Goal: Check status: Check status

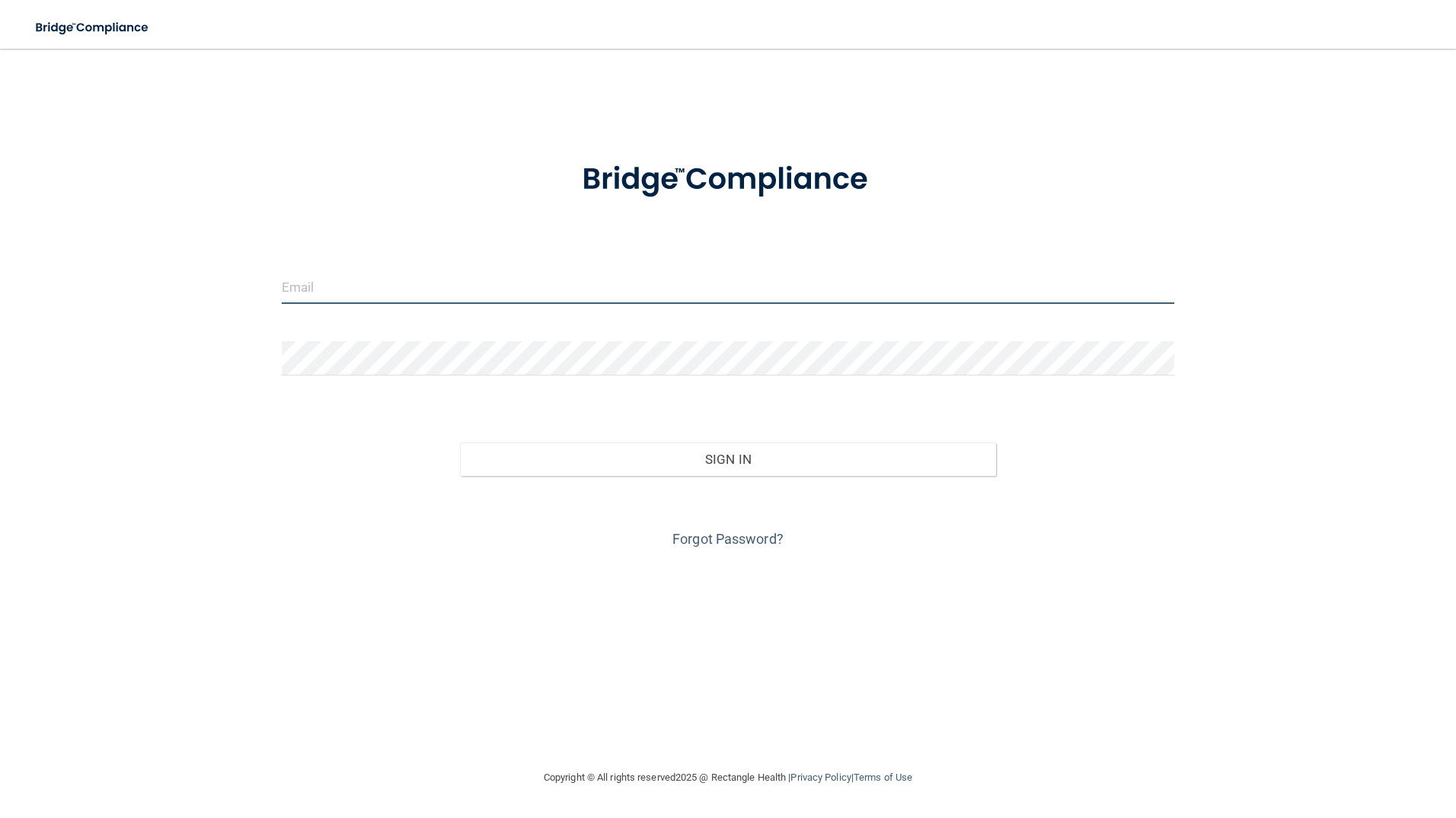
click at [360, 289] on input "email" at bounding box center [728, 287] width 893 height 35
type input "[EMAIL_ADDRESS][DOMAIN_NAME]"
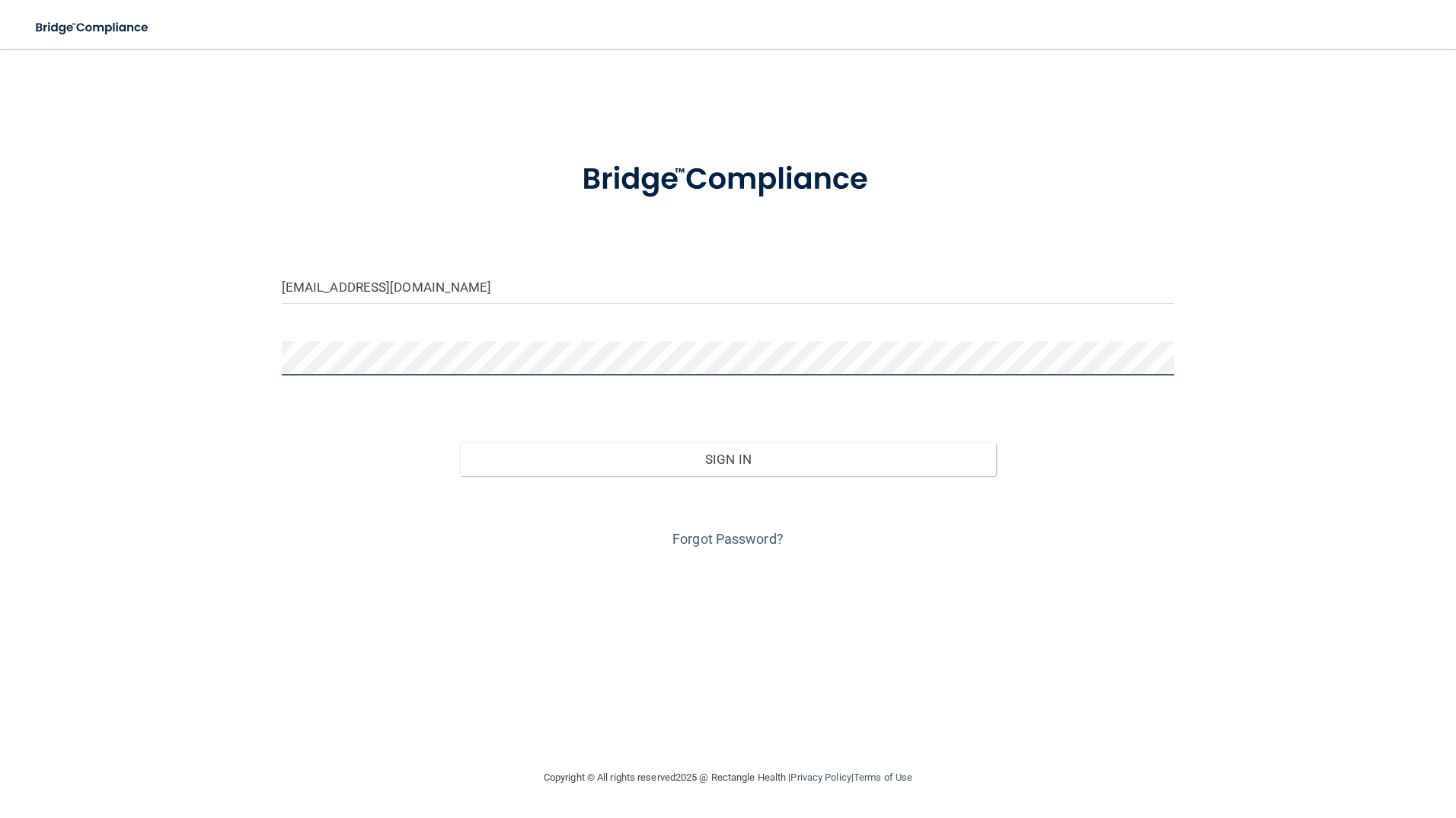
click at [460, 443] on button "Sign In" at bounding box center [728, 460] width 536 height 34
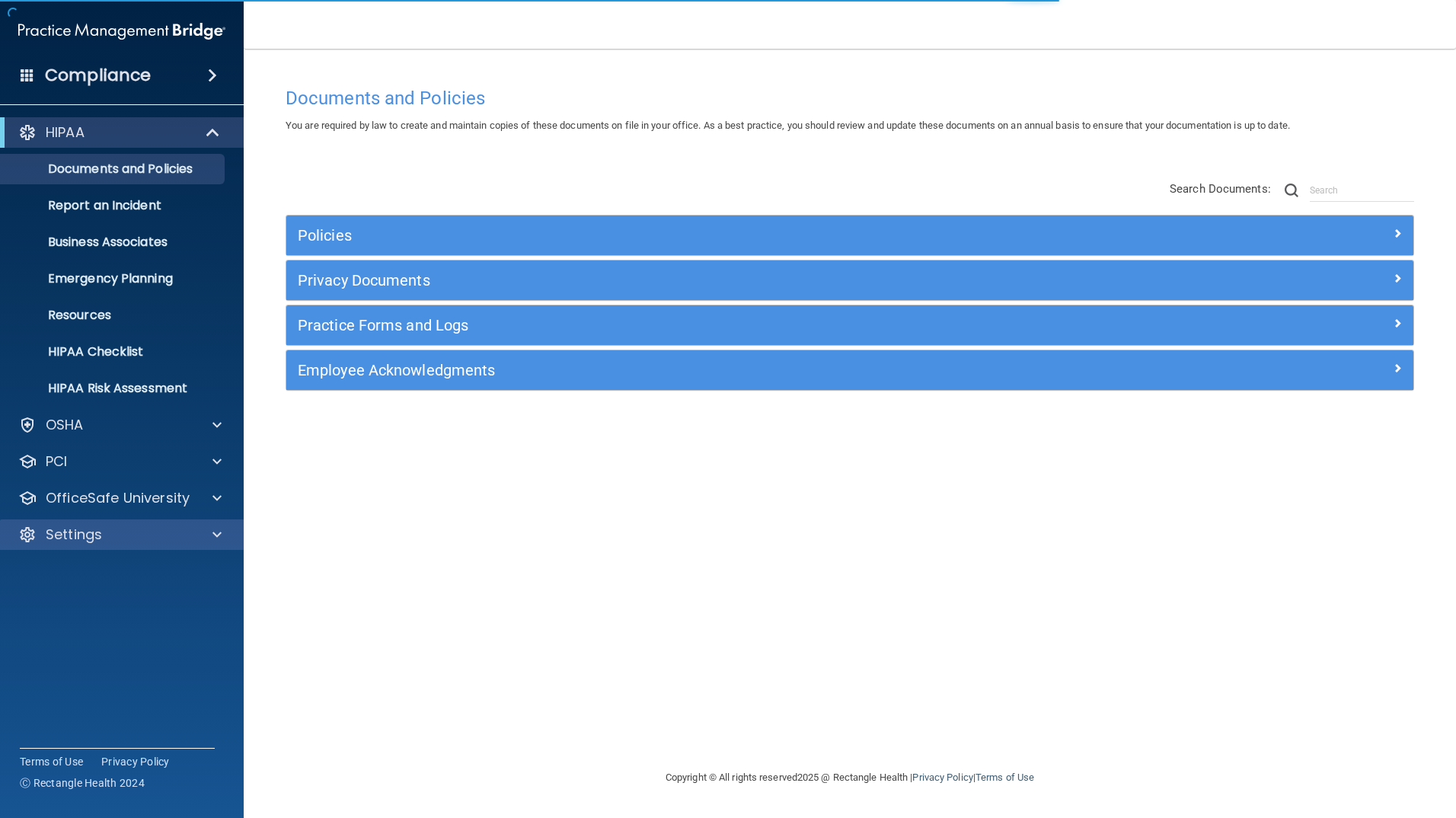
click at [100, 523] on div "Settings" at bounding box center [122, 534] width 244 height 31
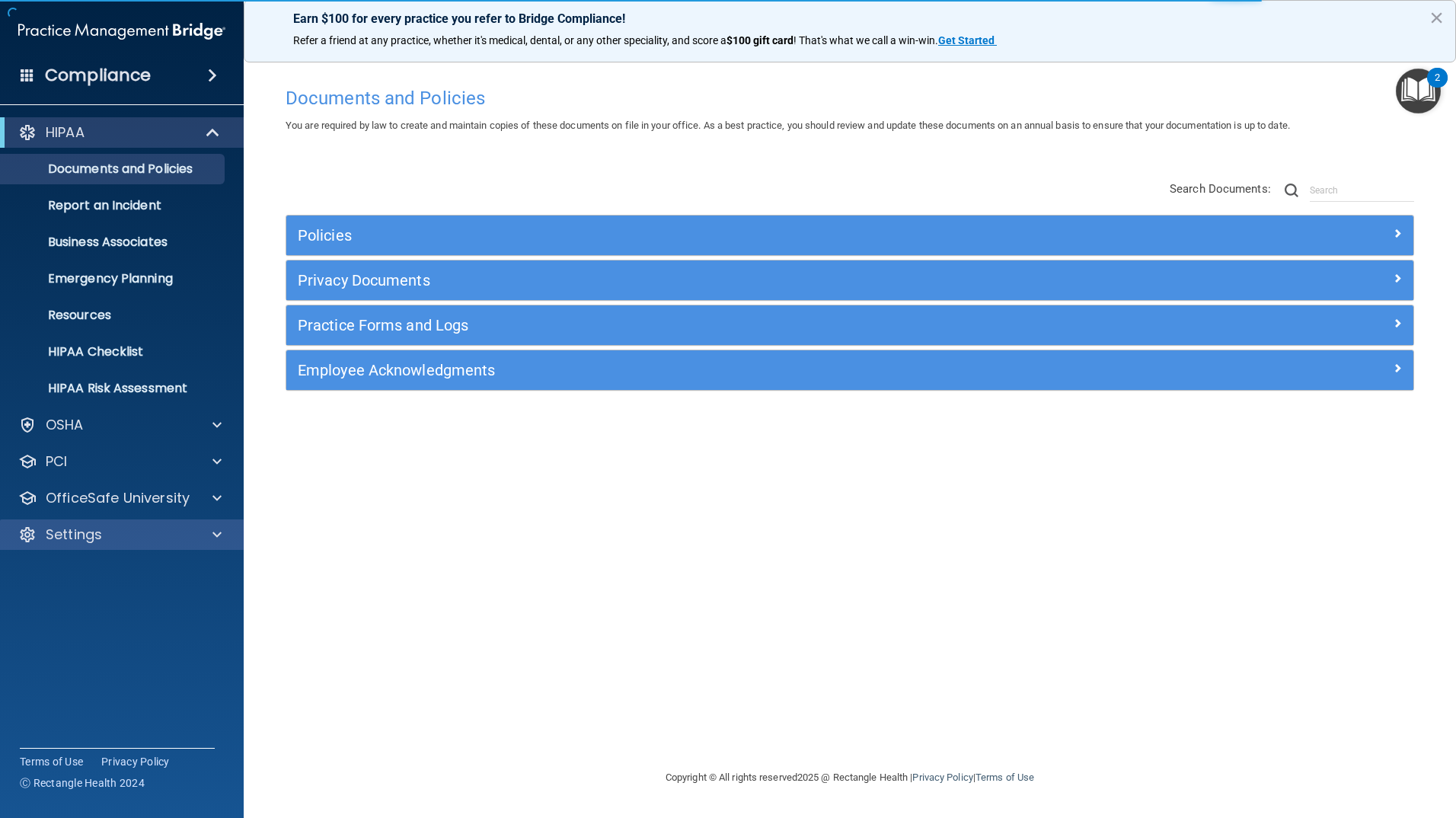
click at [120, 525] on div "Settings" at bounding box center [122, 534] width 244 height 31
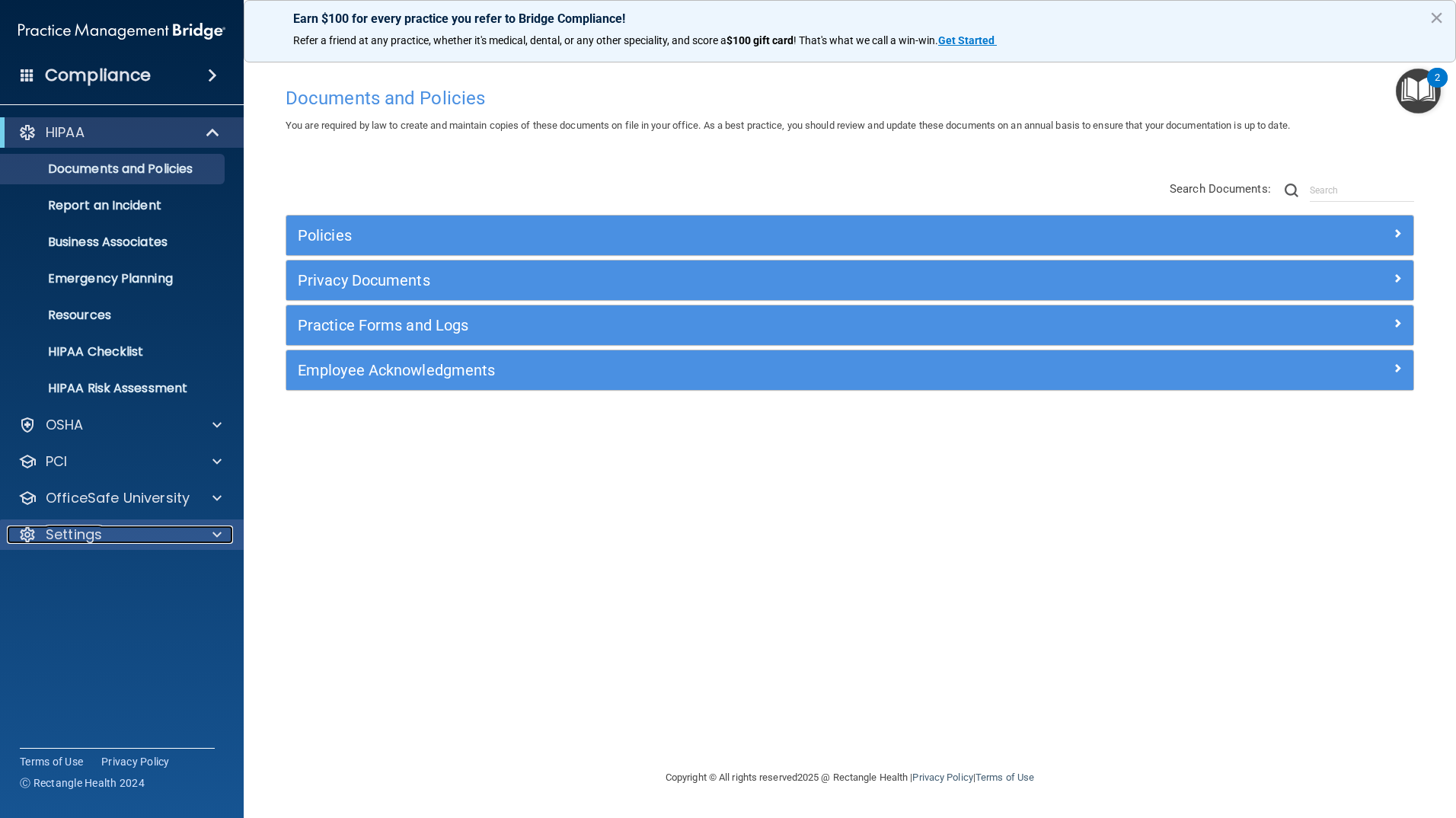
click at [129, 536] on div "Settings" at bounding box center [101, 534] width 189 height 18
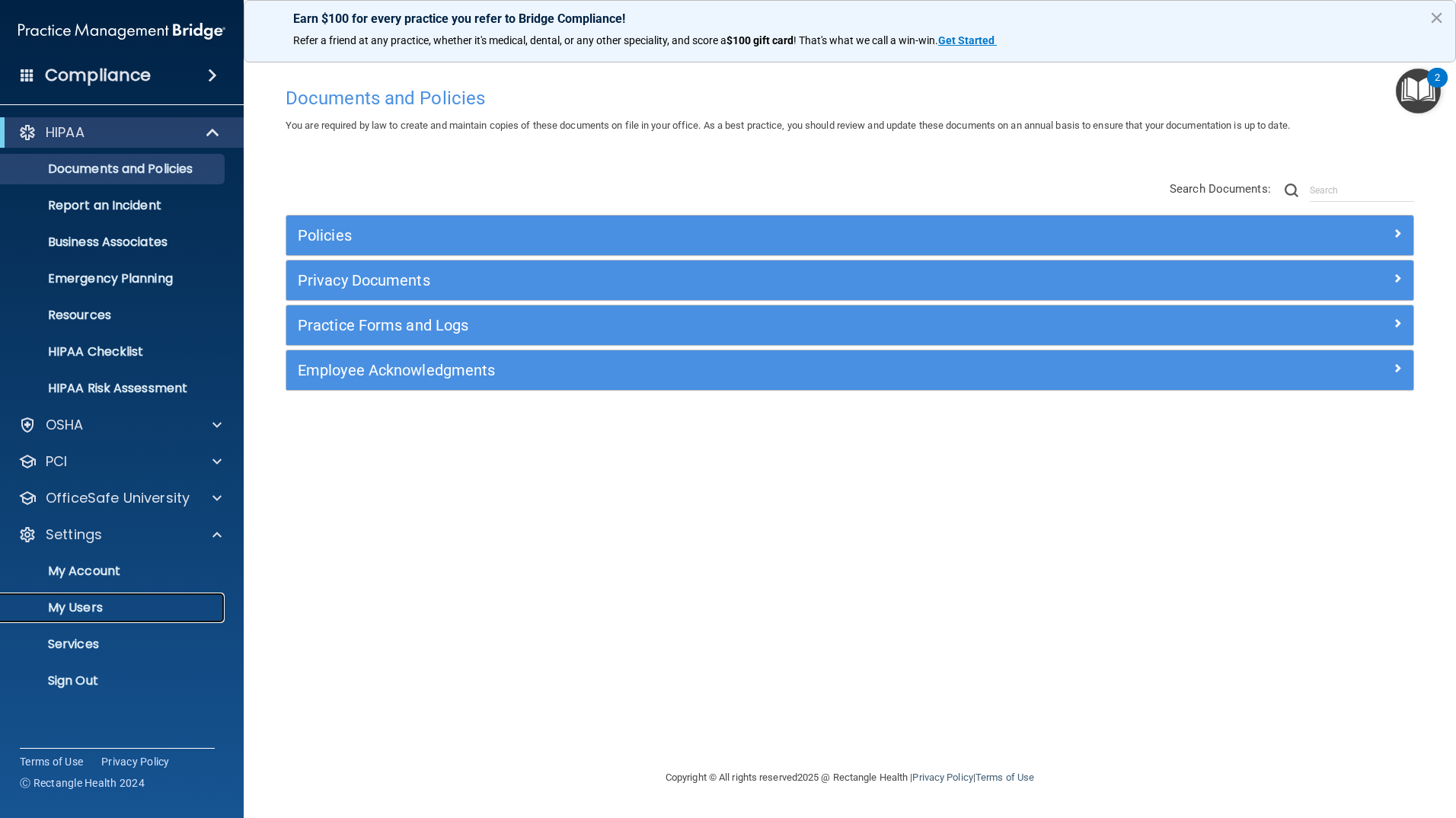
click at [119, 601] on p "My Users" at bounding box center [113, 608] width 207 height 15
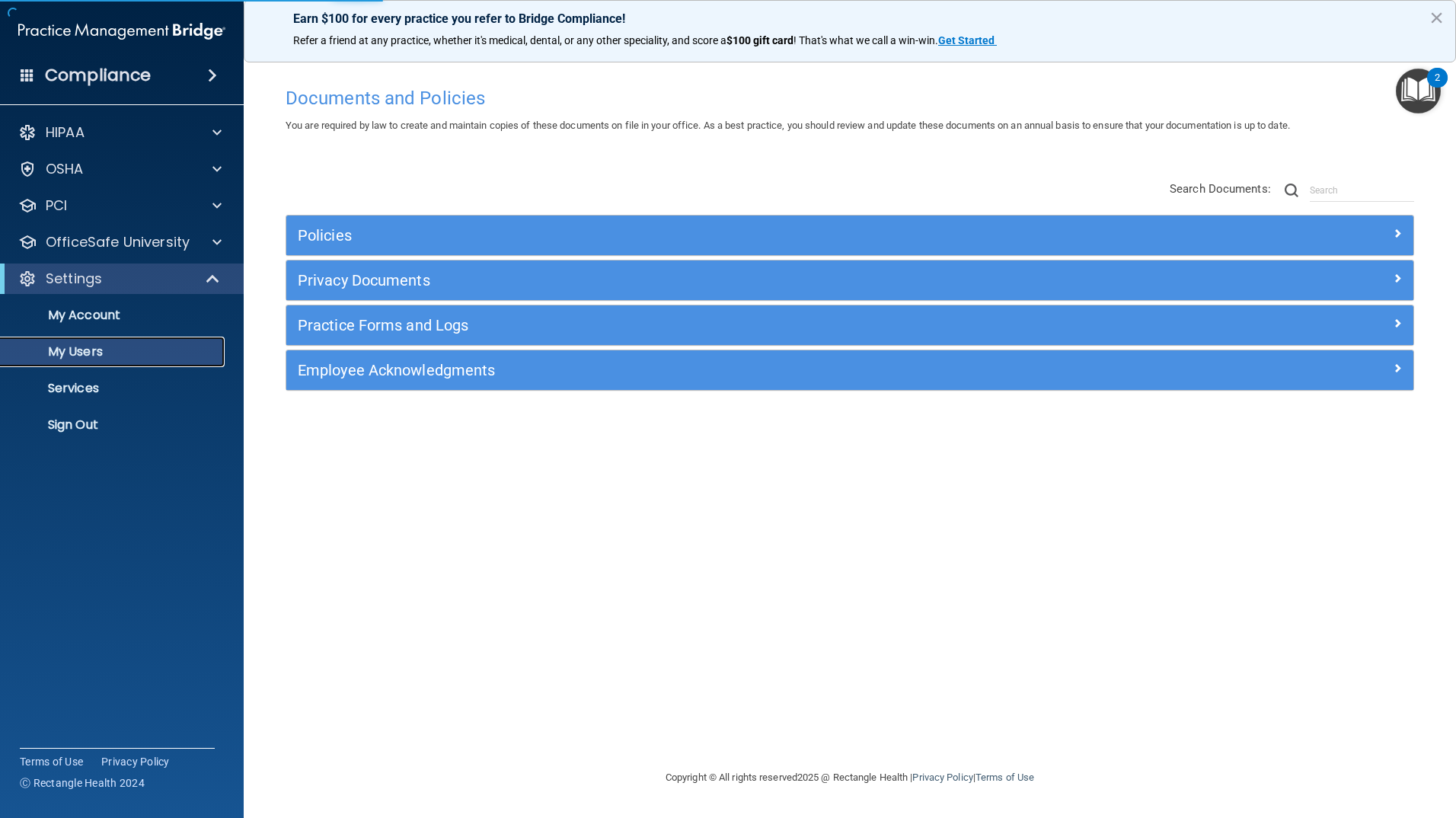
select select "20"
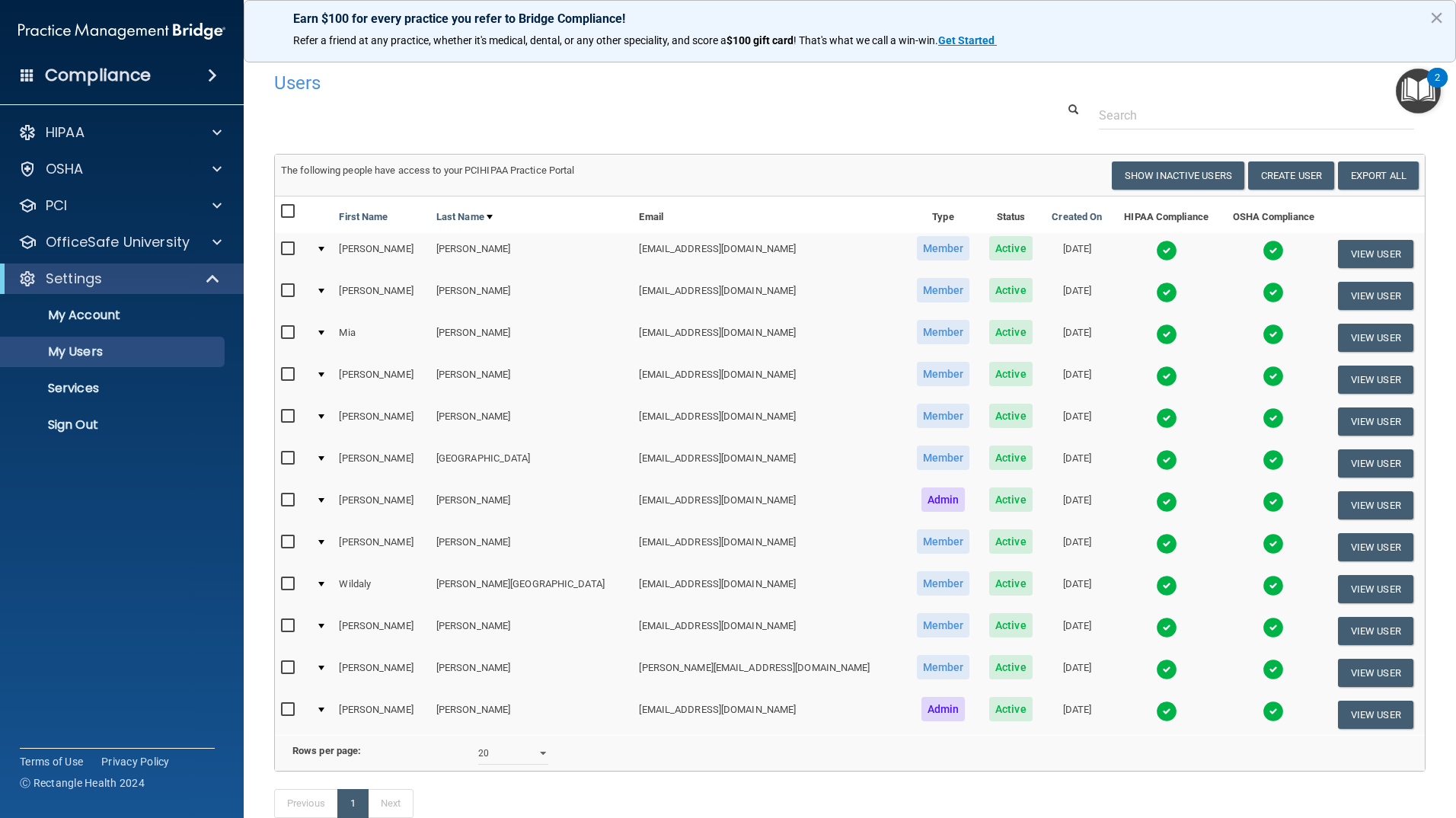
click at [1156, 249] on img at bounding box center [1166, 250] width 21 height 21
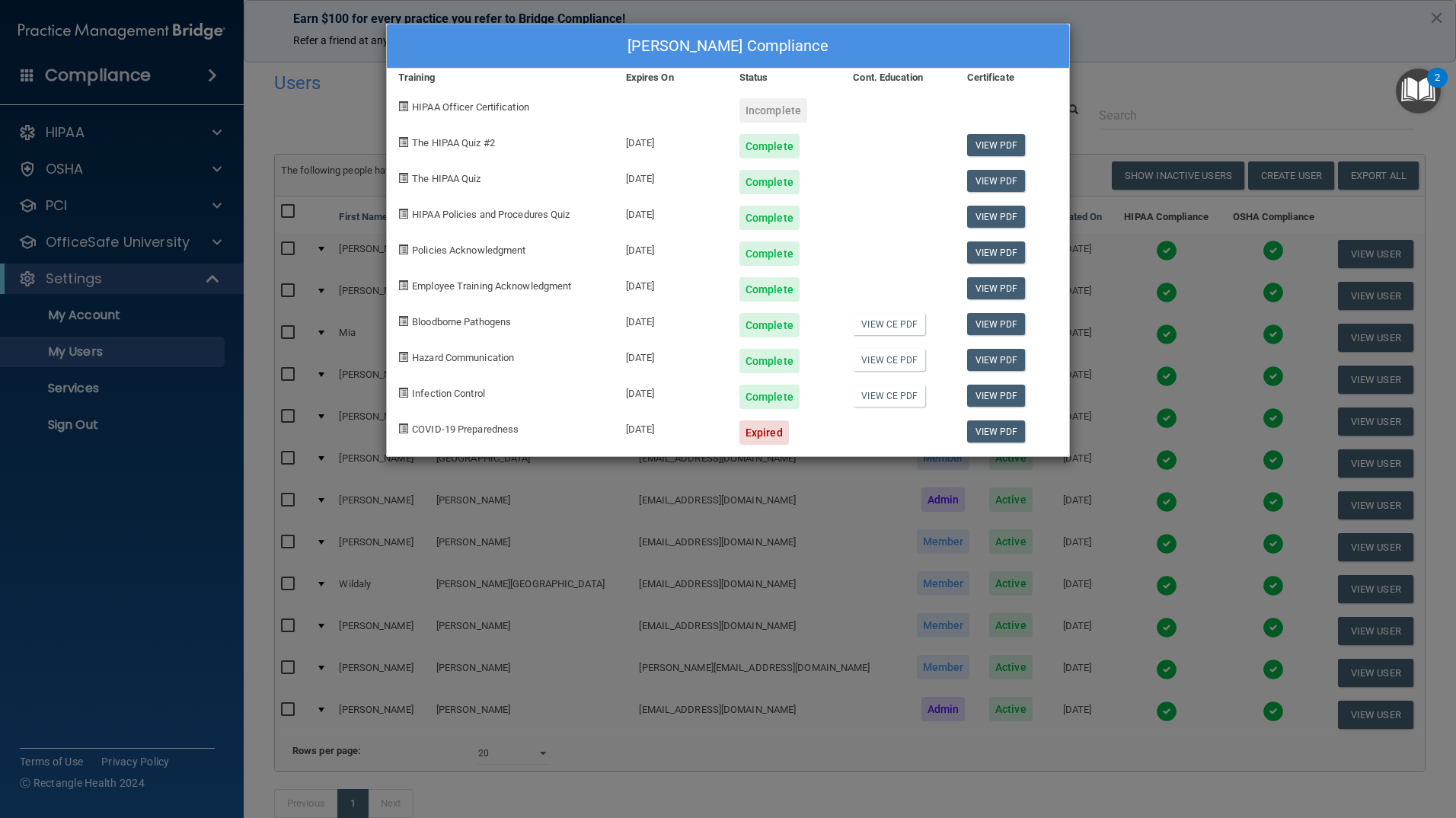
click at [1219, 59] on div "[PERSON_NAME] Compliance Training Expires On Status Cont. Education Certificate…" at bounding box center [728, 409] width 1456 height 818
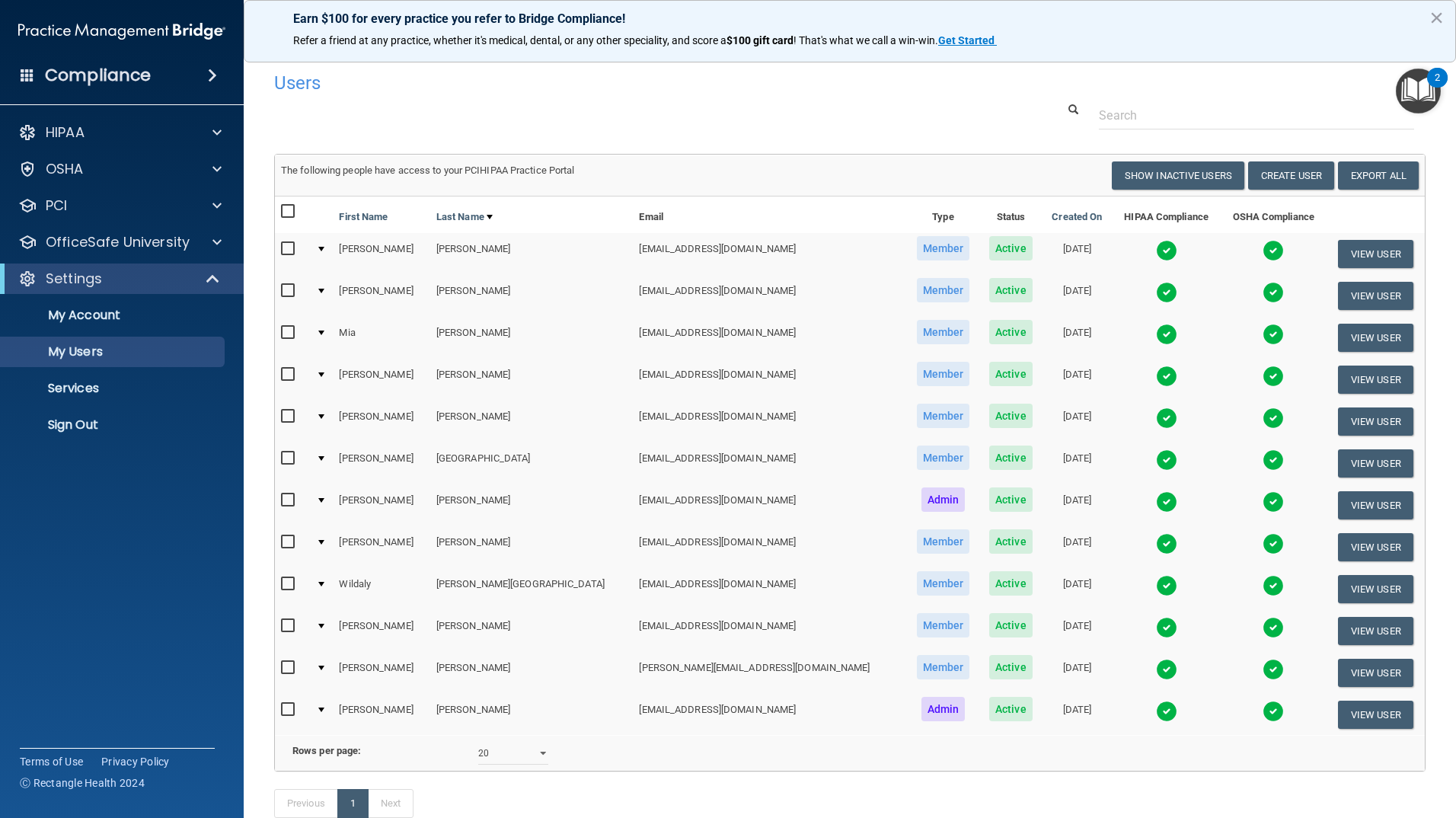
click at [1156, 290] on img at bounding box center [1166, 292] width 21 height 21
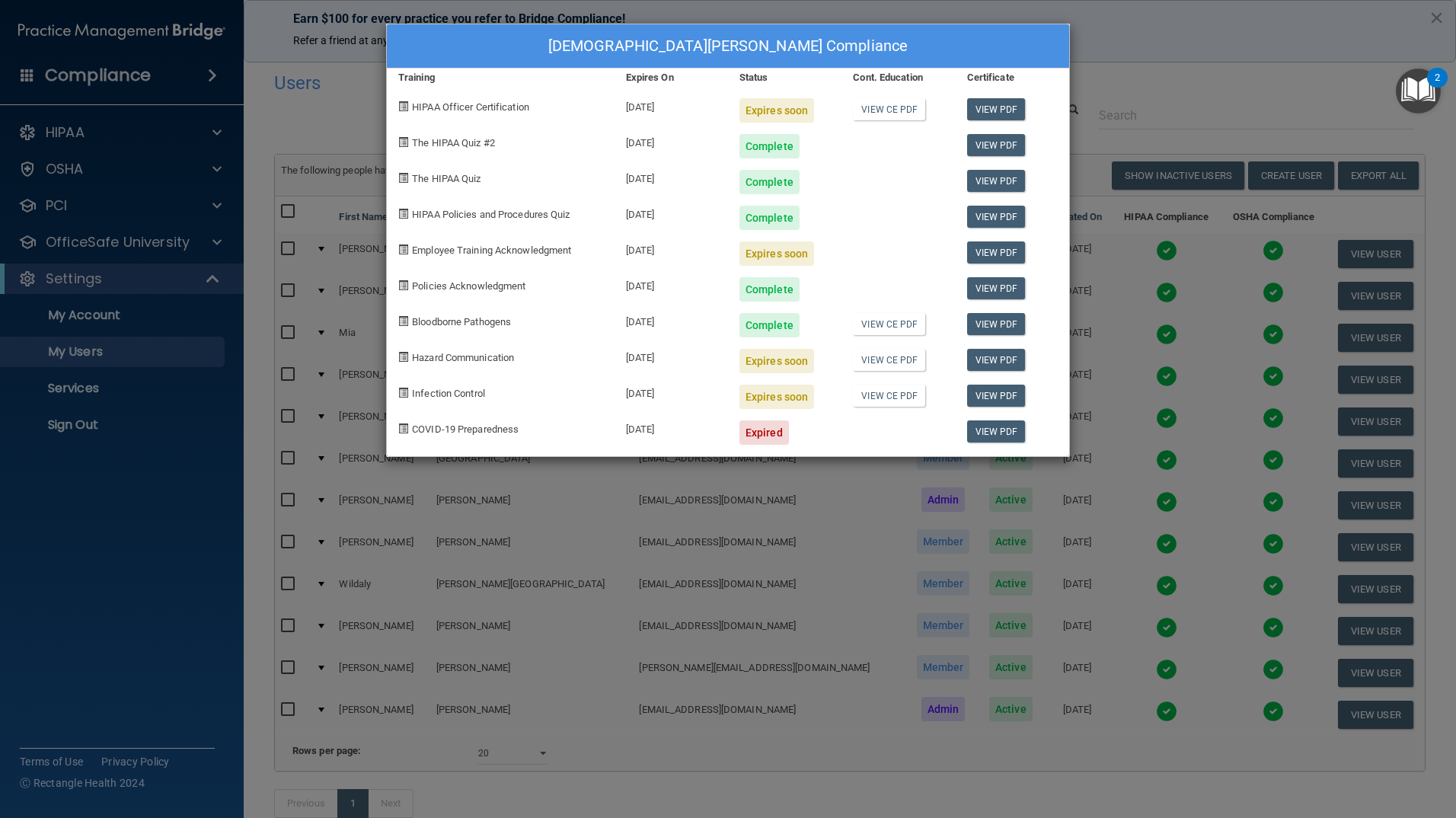
click at [1203, 65] on div "[DEMOGRAPHIC_DATA][PERSON_NAME] Compliance Training Expires On Status Cont. Edu…" at bounding box center [728, 409] width 1456 height 818
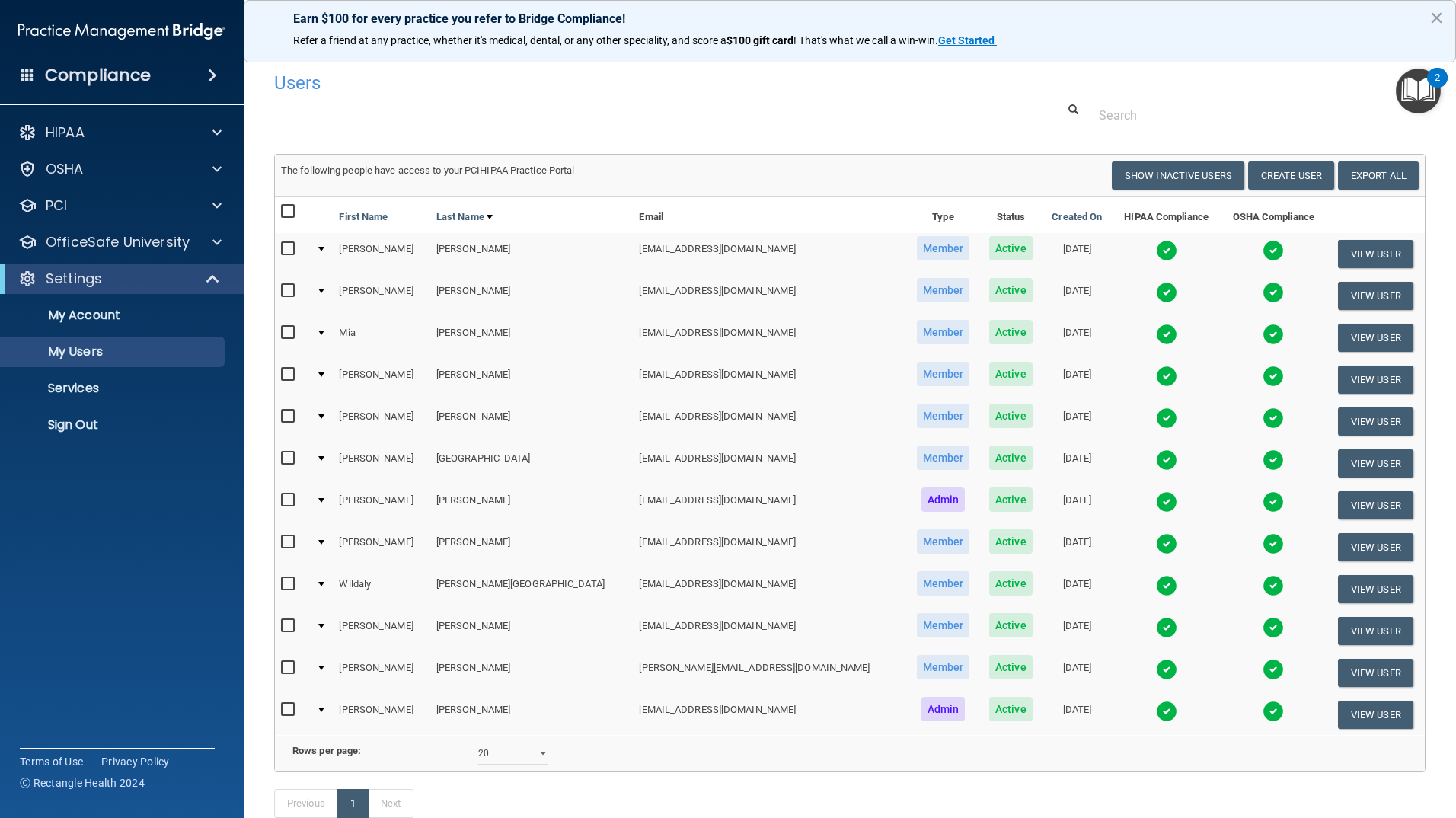
click at [1156, 334] on img at bounding box center [1166, 334] width 21 height 21
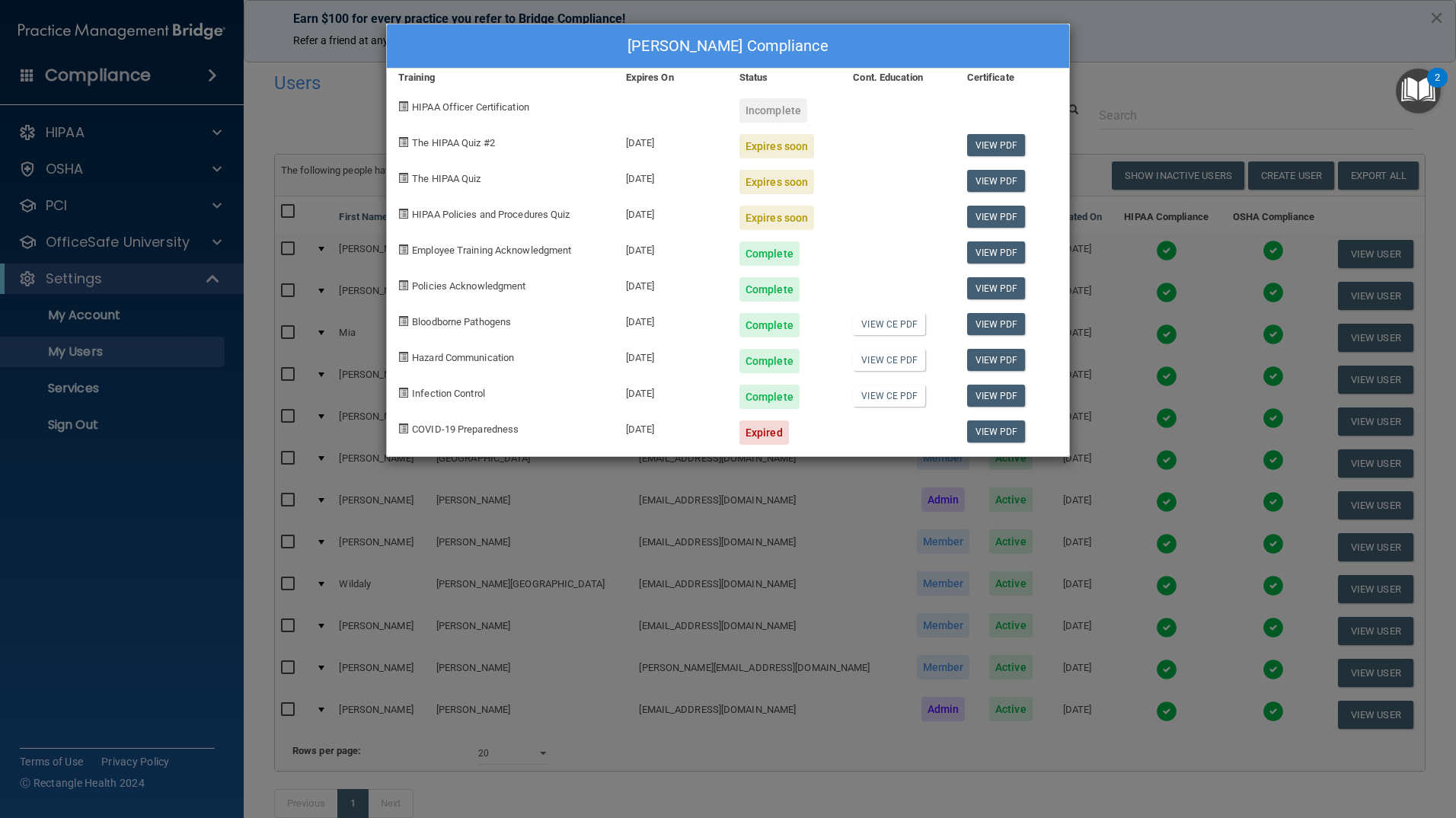
click at [1257, 73] on div "[PERSON_NAME] Compliance Training Expires On Status Cont. Education Certificate…" at bounding box center [728, 409] width 1456 height 818
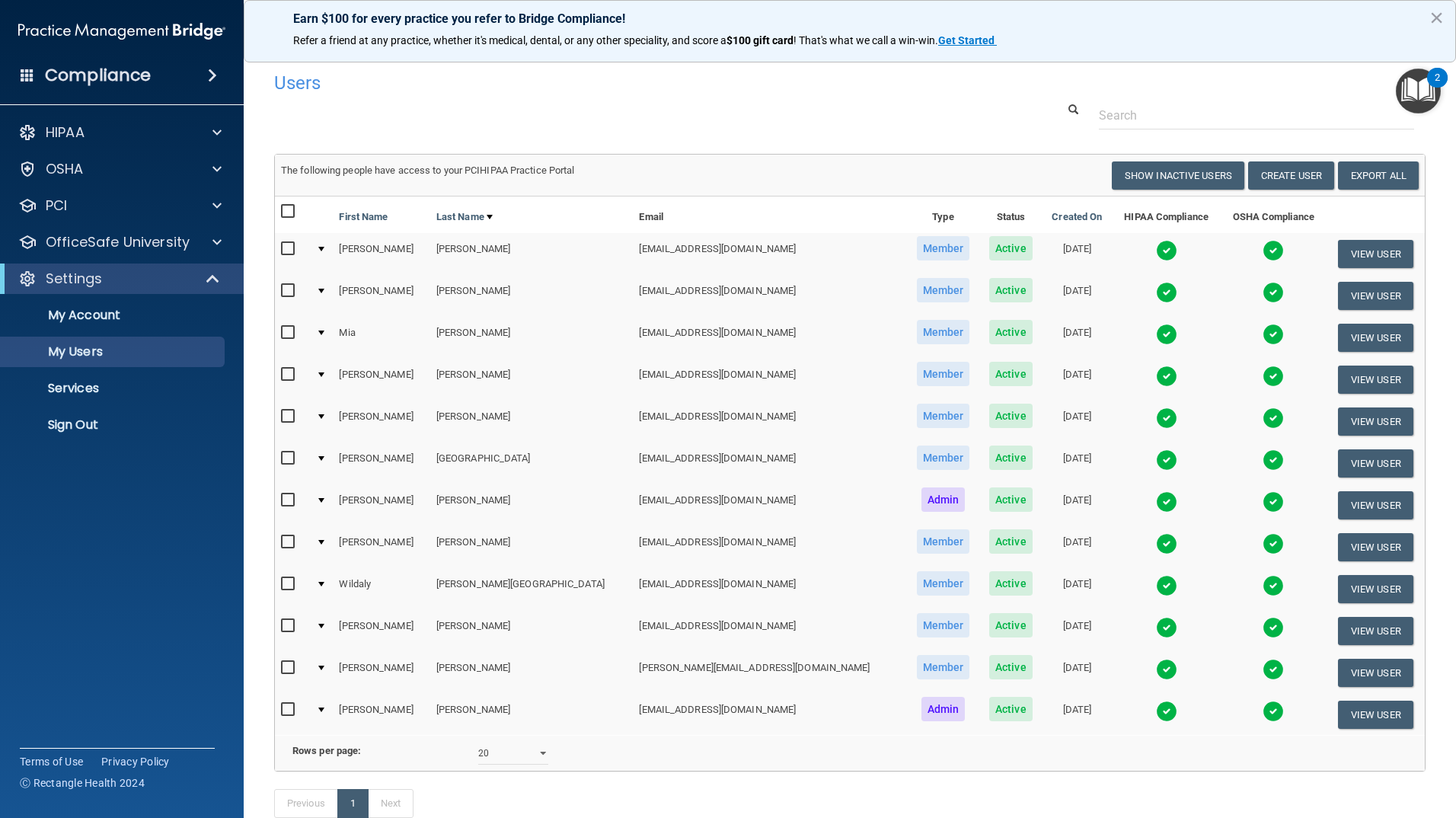
click at [1156, 421] on img at bounding box center [1166, 417] width 21 height 21
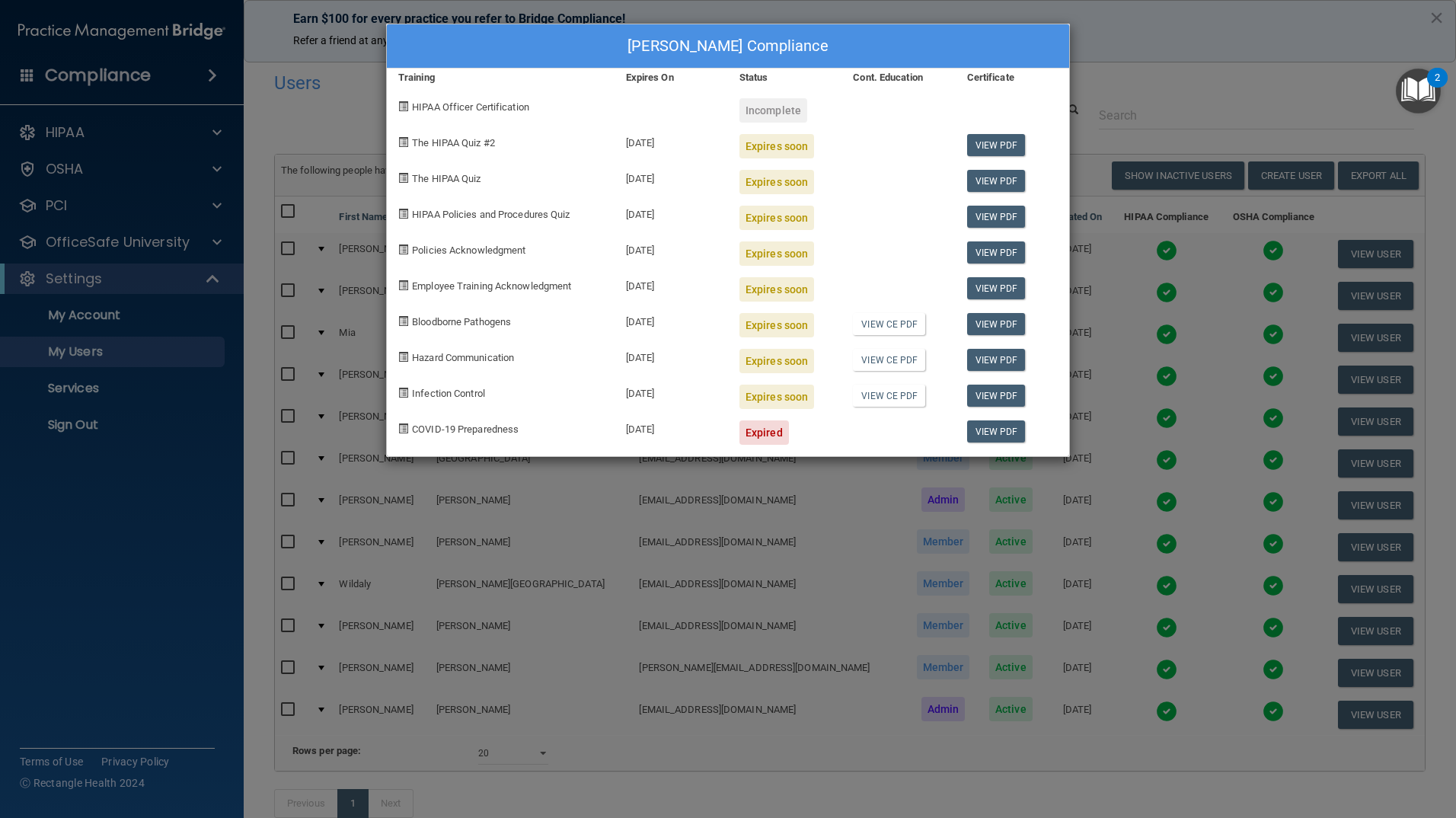
drag, startPoint x: 1158, startPoint y: 59, endPoint x: 1153, endPoint y: 68, distance: 10.3
click at [1158, 59] on div "[PERSON_NAME] Compliance Training Expires On Status Cont. Education Certificate…" at bounding box center [728, 409] width 1456 height 818
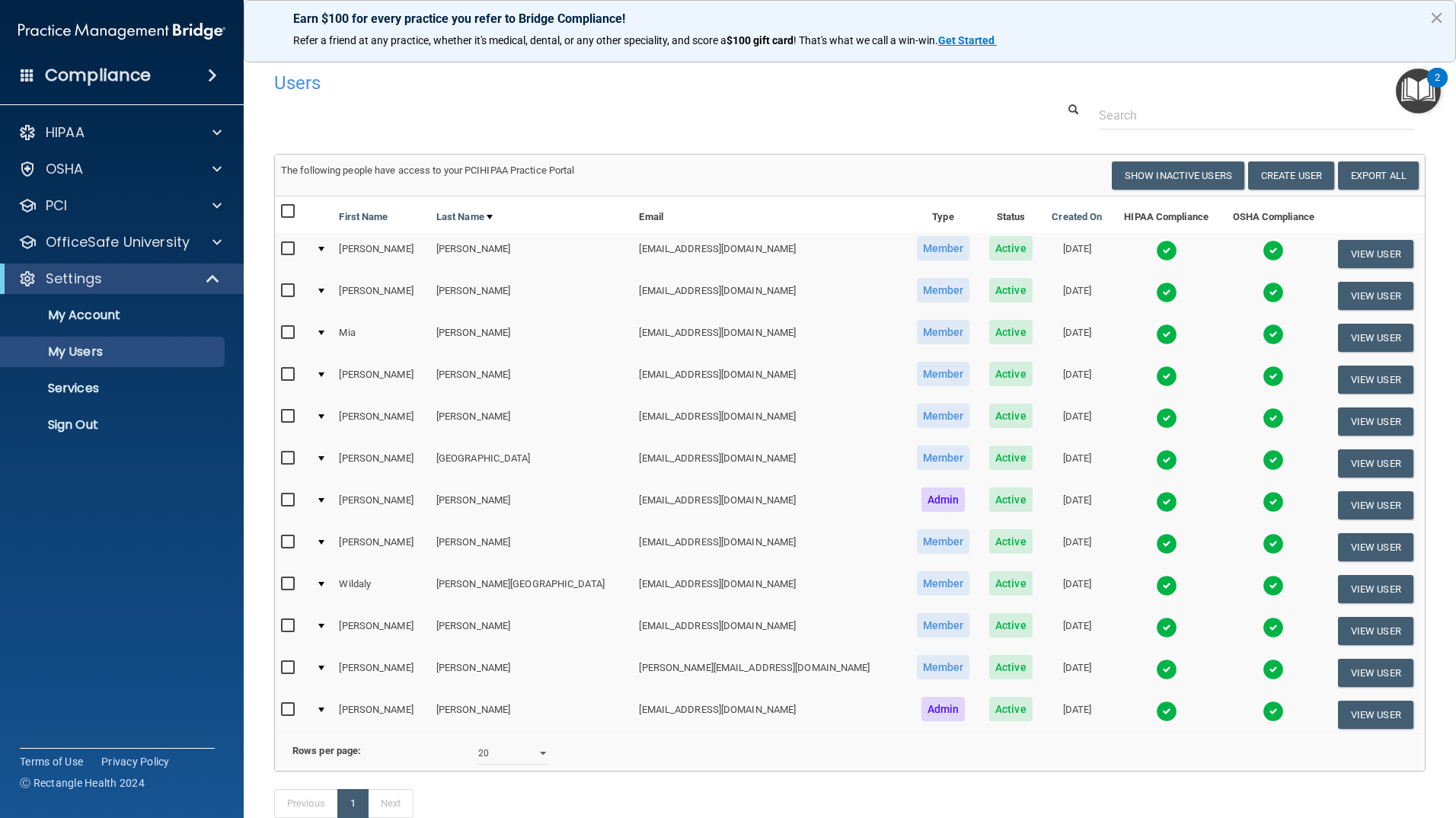
click at [1156, 452] on img at bounding box center [1166, 460] width 21 height 21
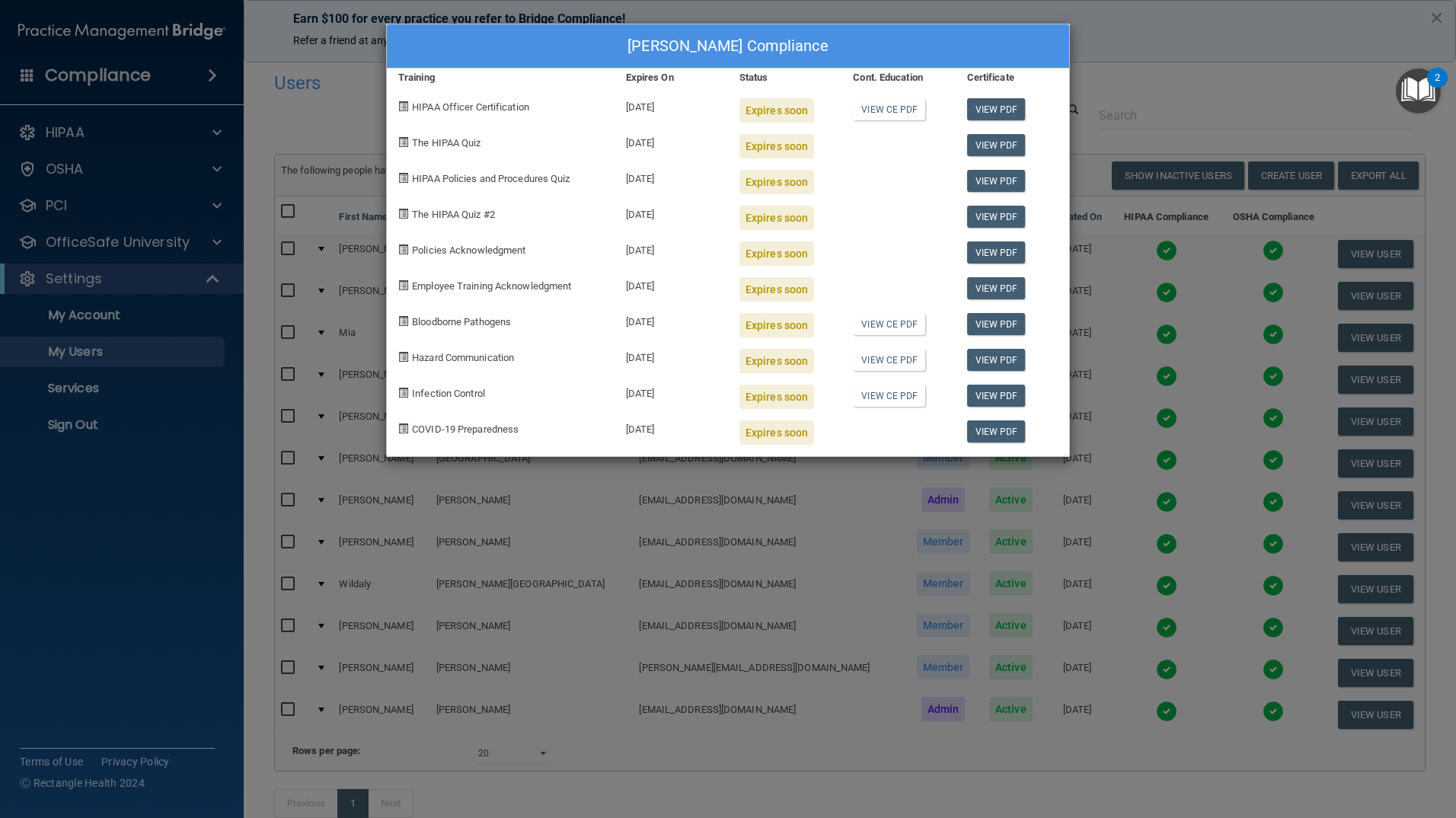
click at [1111, 70] on div "[PERSON_NAME] Compliance Training Expires On Status Cont. Education Certificate…" at bounding box center [728, 409] width 1456 height 818
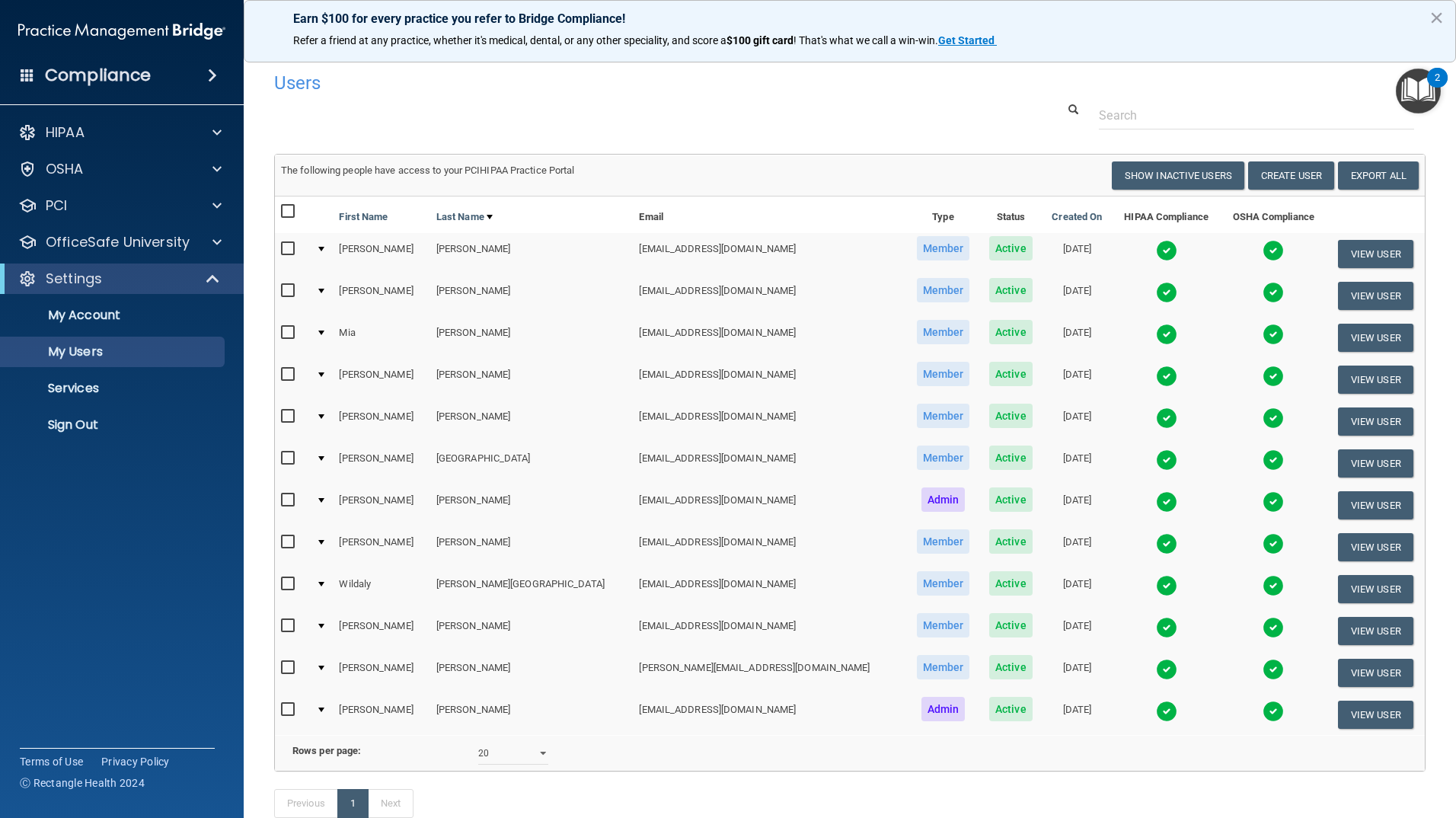
click at [1156, 494] on img at bounding box center [1166, 501] width 21 height 21
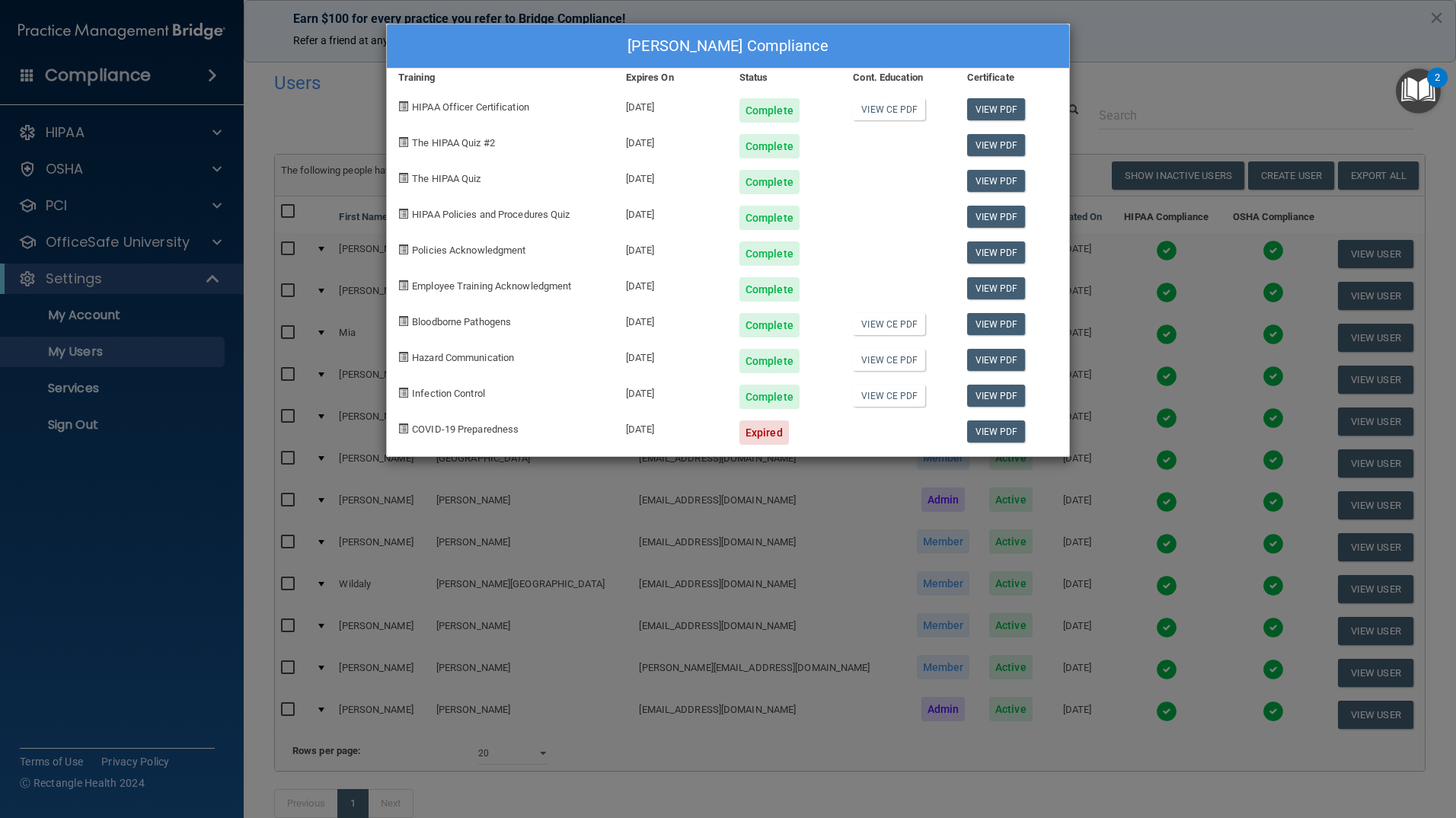
click at [1159, 69] on div "[PERSON_NAME] Compliance Training Expires On Status Cont. Education Certificate…" at bounding box center [728, 409] width 1456 height 818
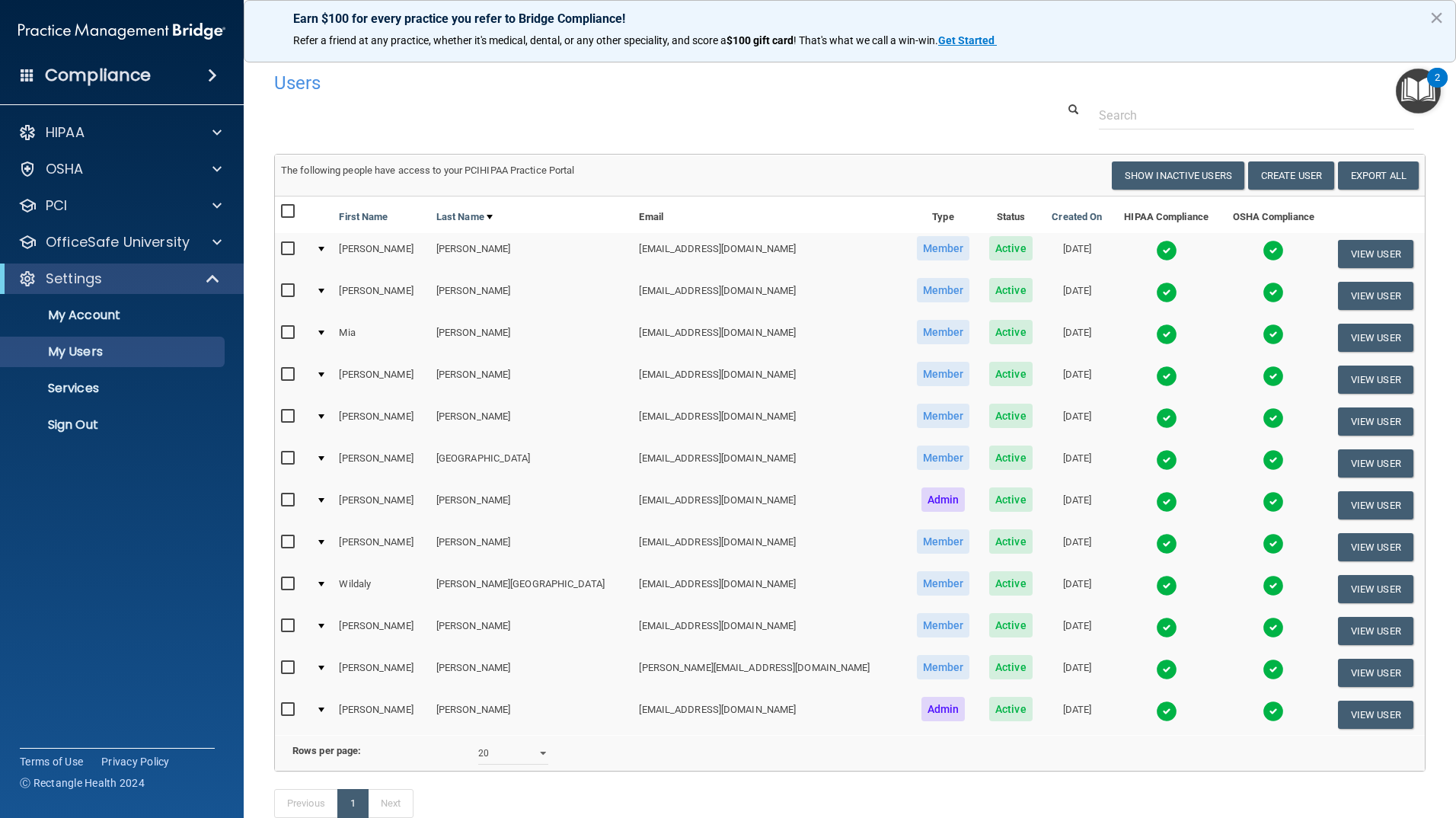
click at [1156, 587] on img at bounding box center [1166, 585] width 21 height 21
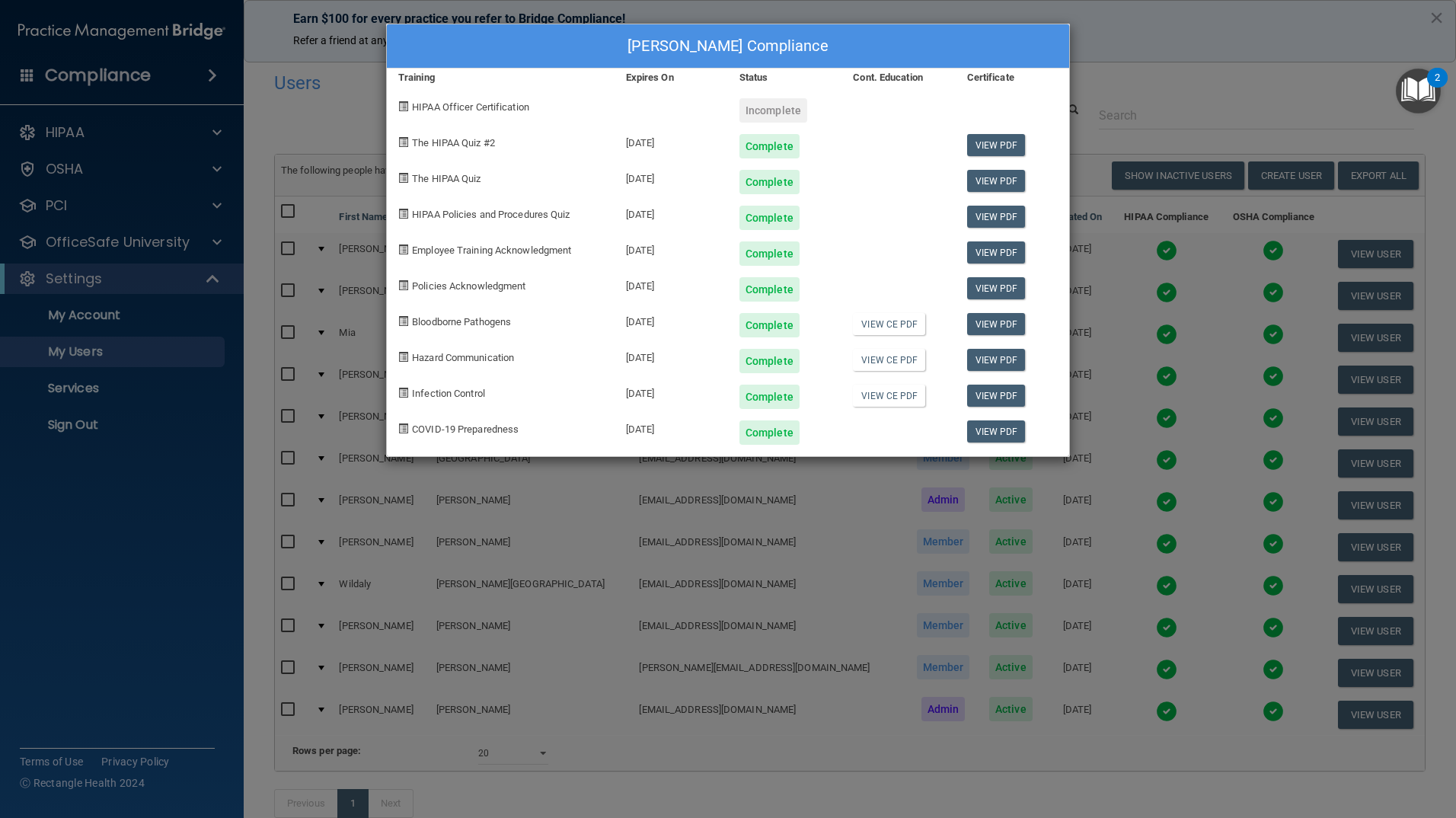
click at [1261, 64] on div "Wildaly [PERSON_NAME] Compliance Training Expires On Status Cont. Education Cer…" at bounding box center [728, 409] width 1456 height 818
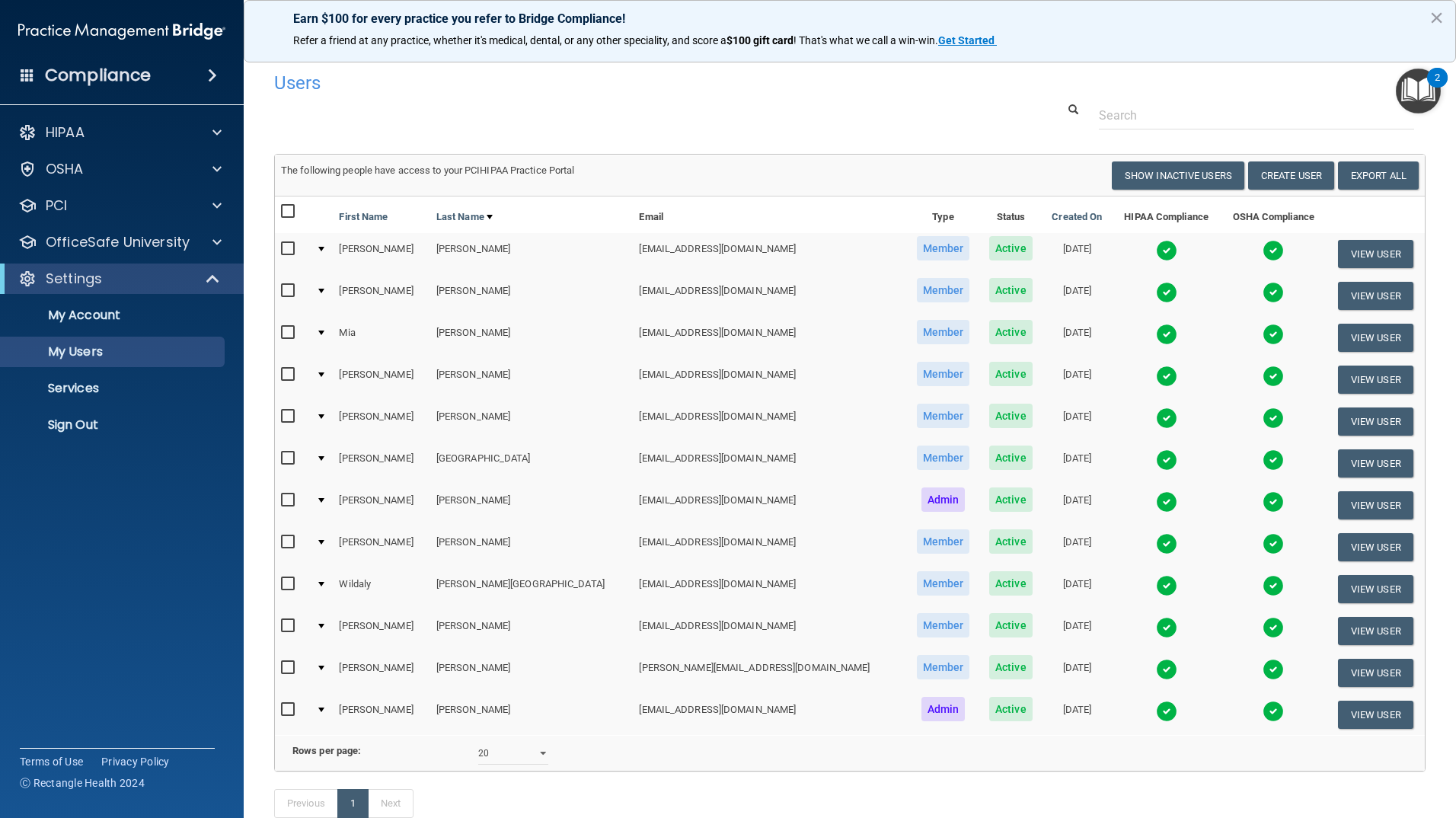
click at [1156, 674] on img at bounding box center [1166, 669] width 21 height 21
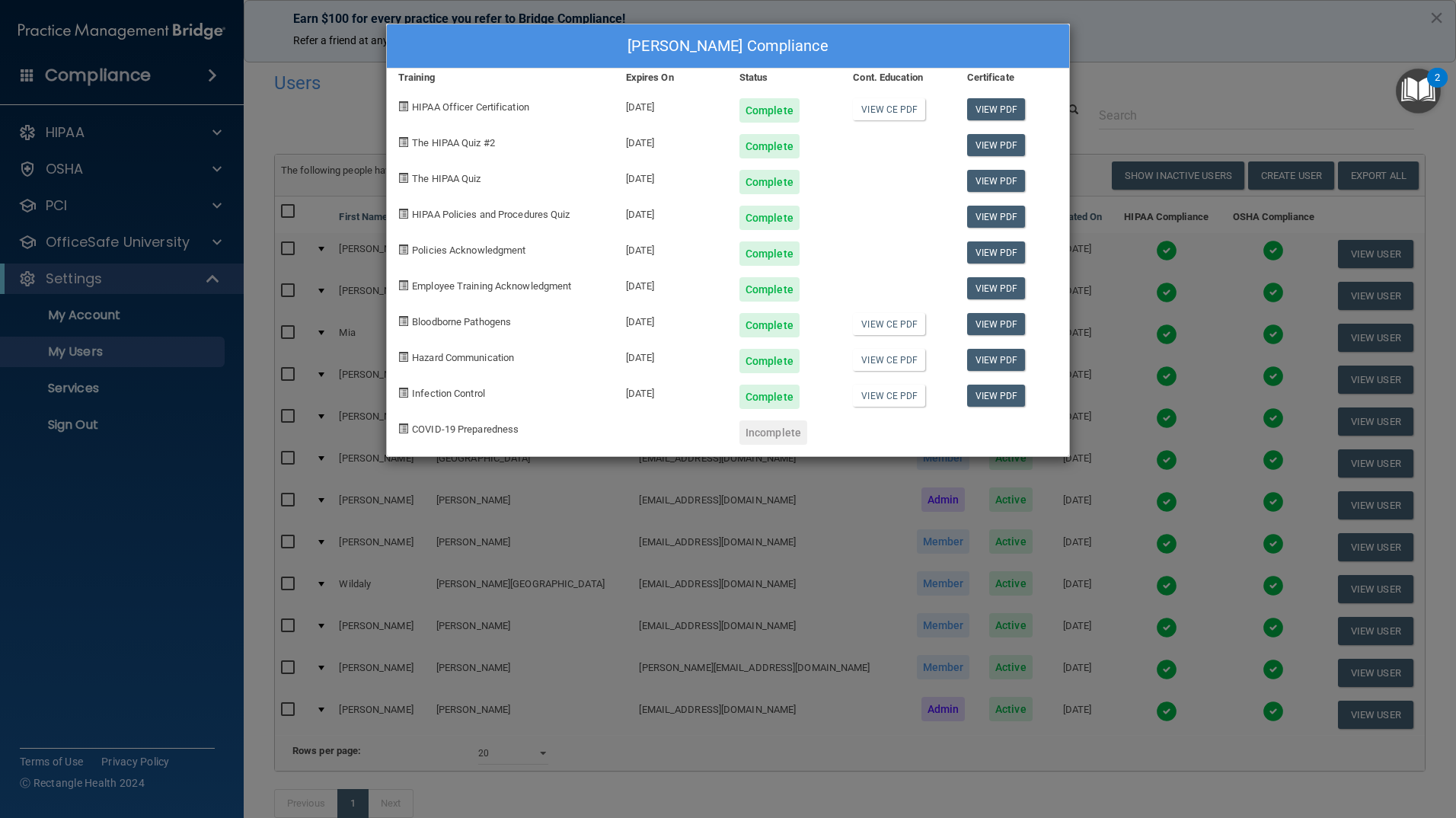
click at [1235, 36] on div "[PERSON_NAME] Compliance Training Expires On Status Cont. Education Certificate…" at bounding box center [728, 409] width 1456 height 818
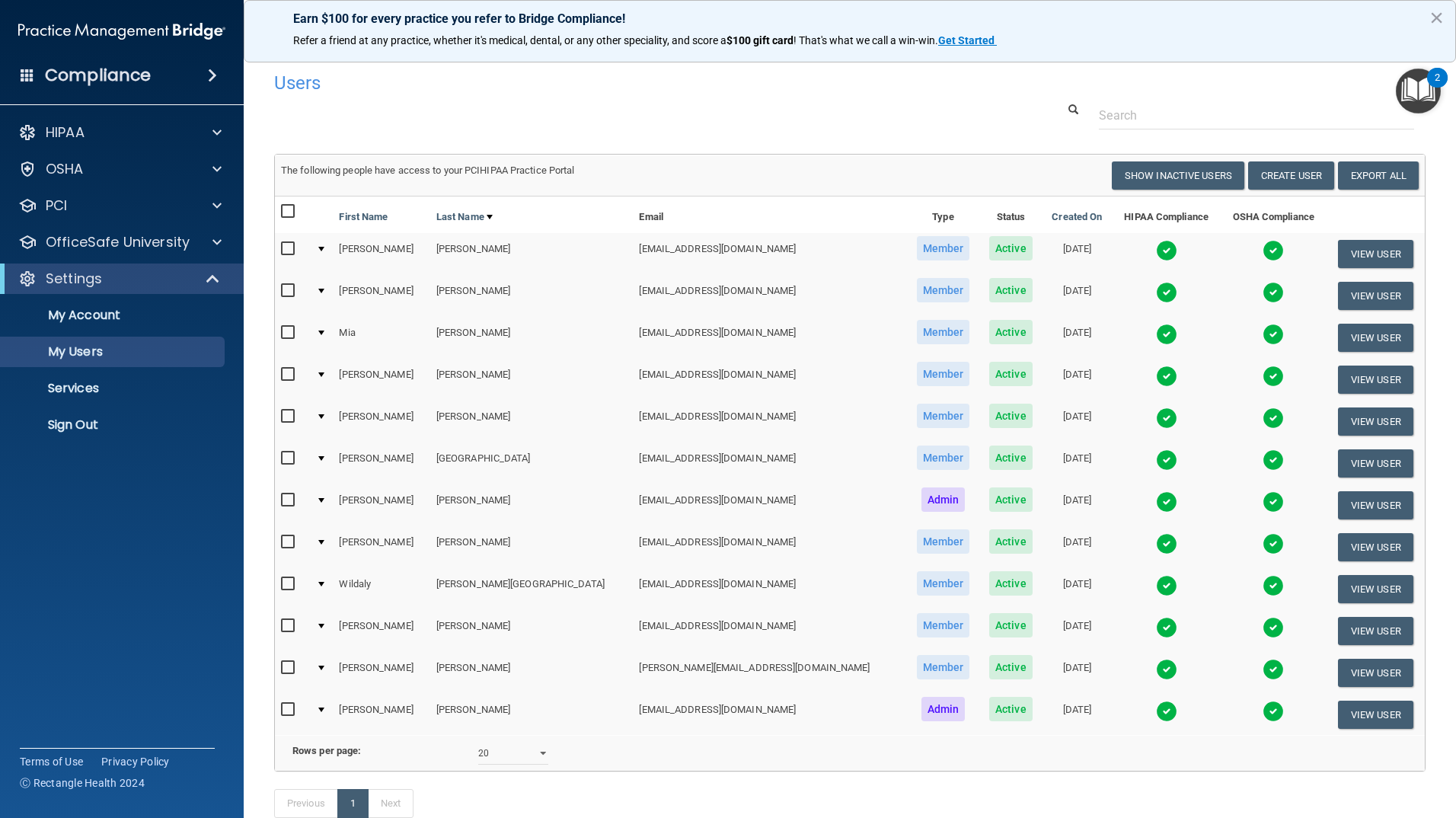
click at [1156, 710] on img at bounding box center [1166, 711] width 21 height 21
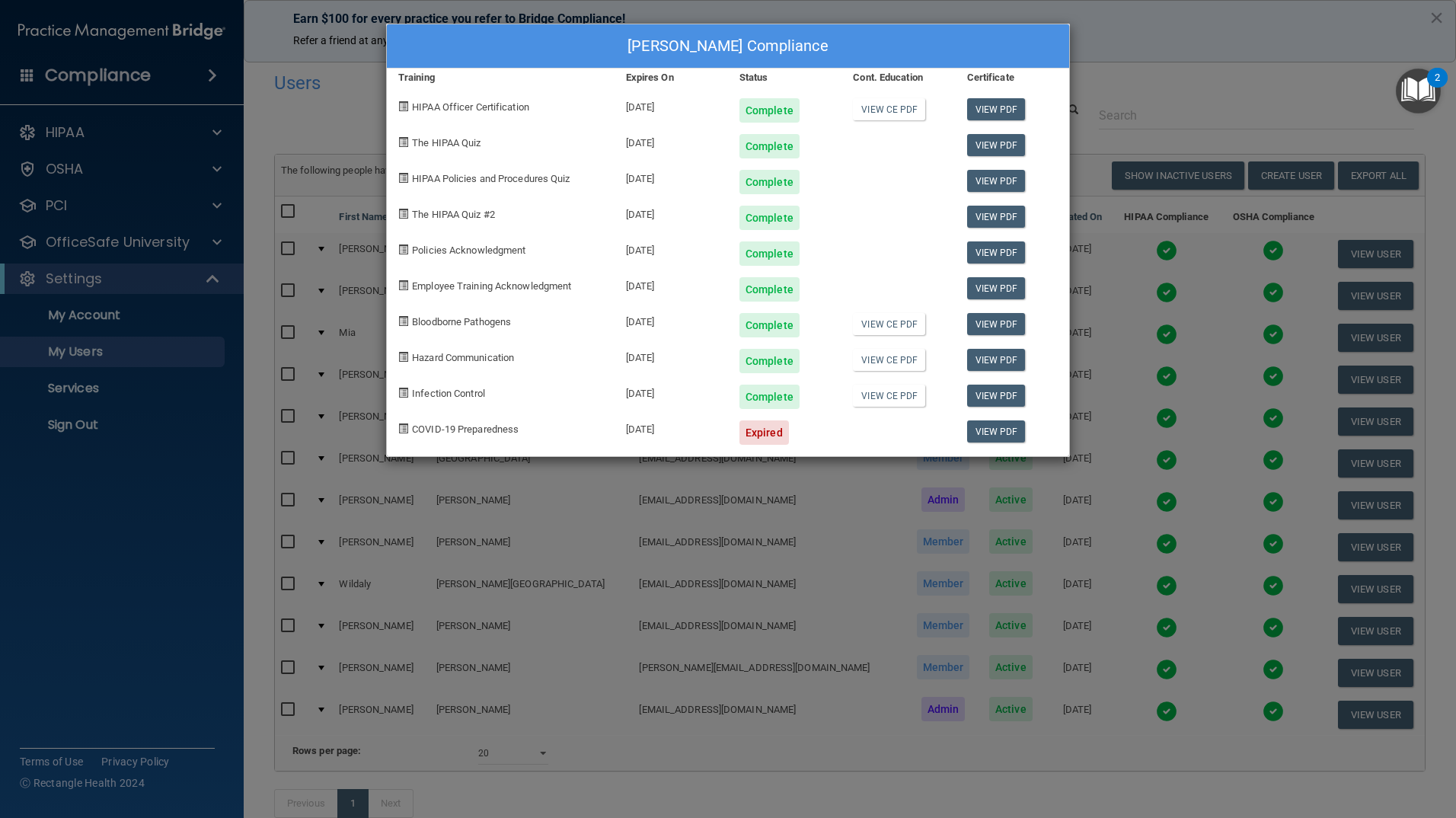
click at [1264, 65] on div "[PERSON_NAME] Compliance Training Expires On Status Cont. Education Certificate…" at bounding box center [728, 409] width 1456 height 818
